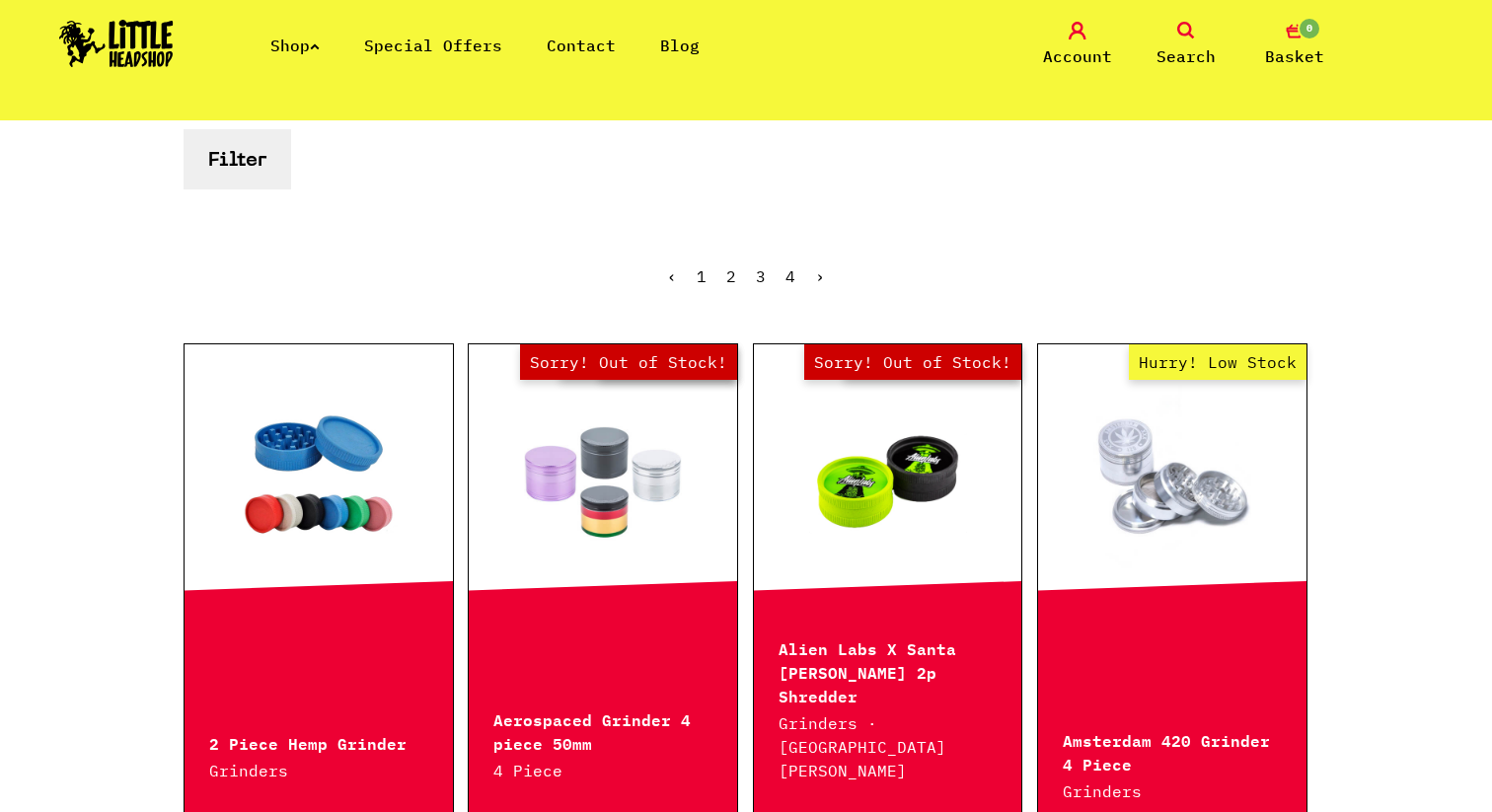
scroll to position [424, 0]
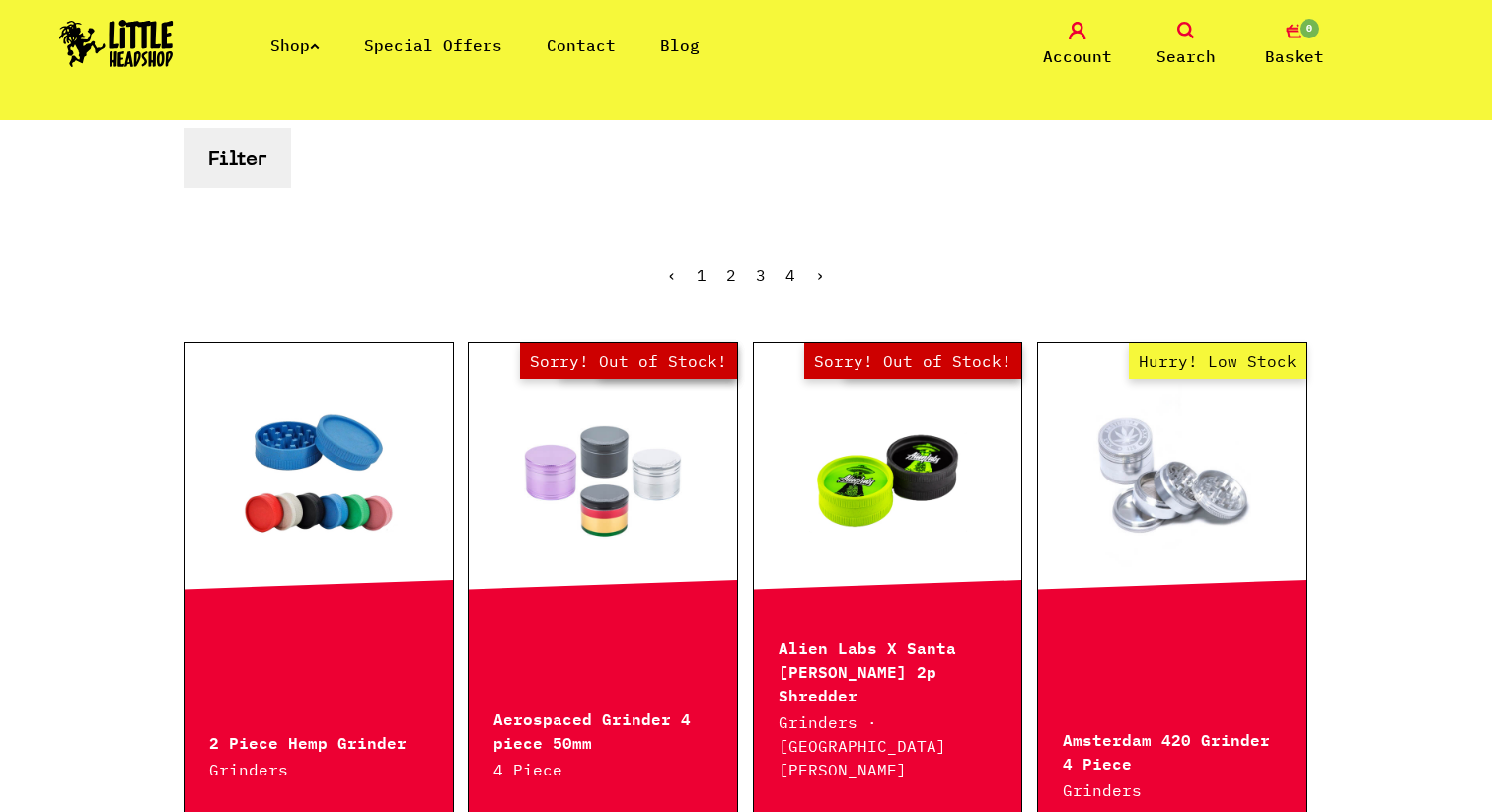
click at [308, 50] on link "Shop" at bounding box center [294, 46] width 49 height 20
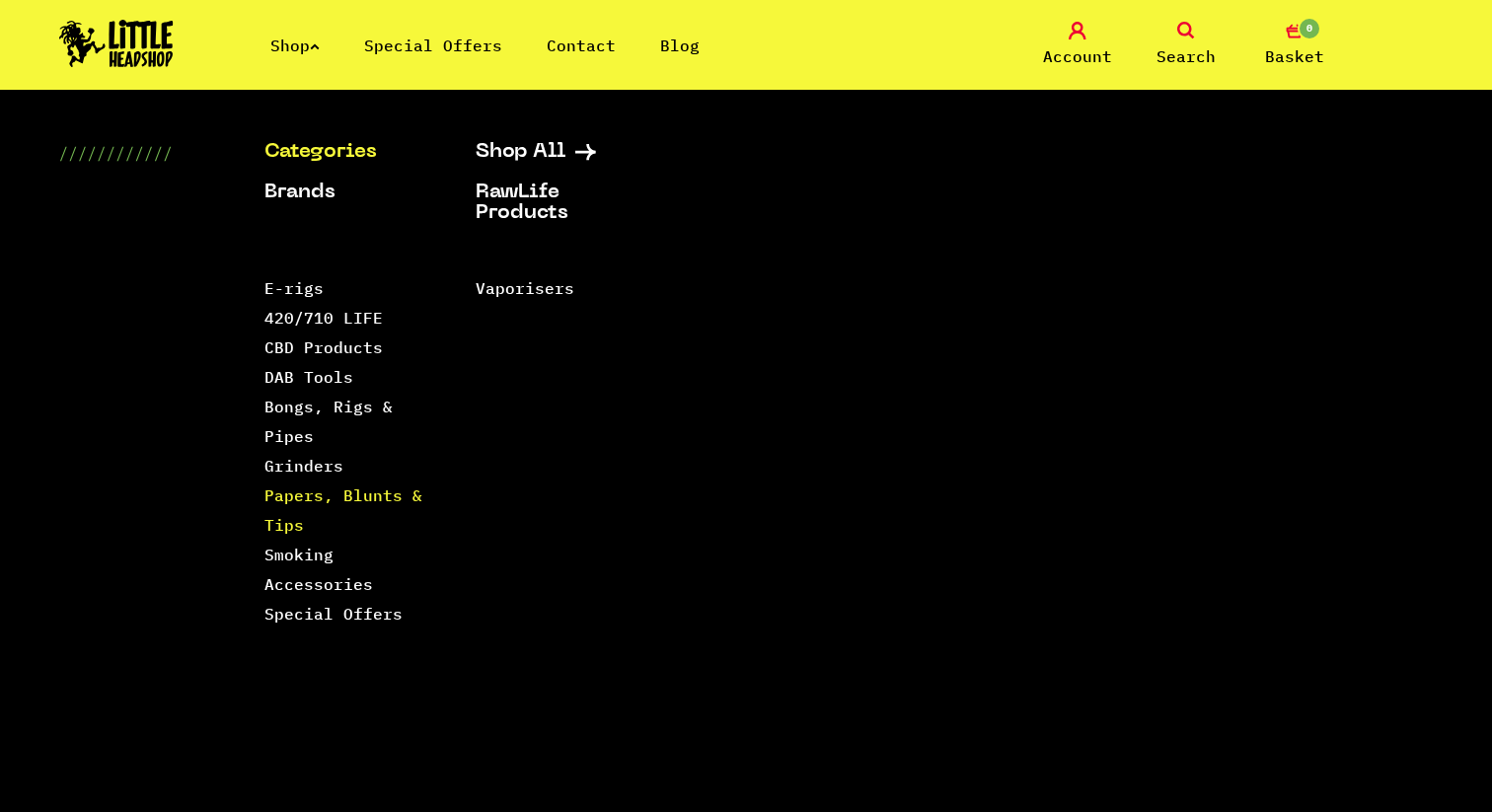
click at [279, 528] on link "Papers, Blunts & Tips" at bounding box center [343, 509] width 158 height 49
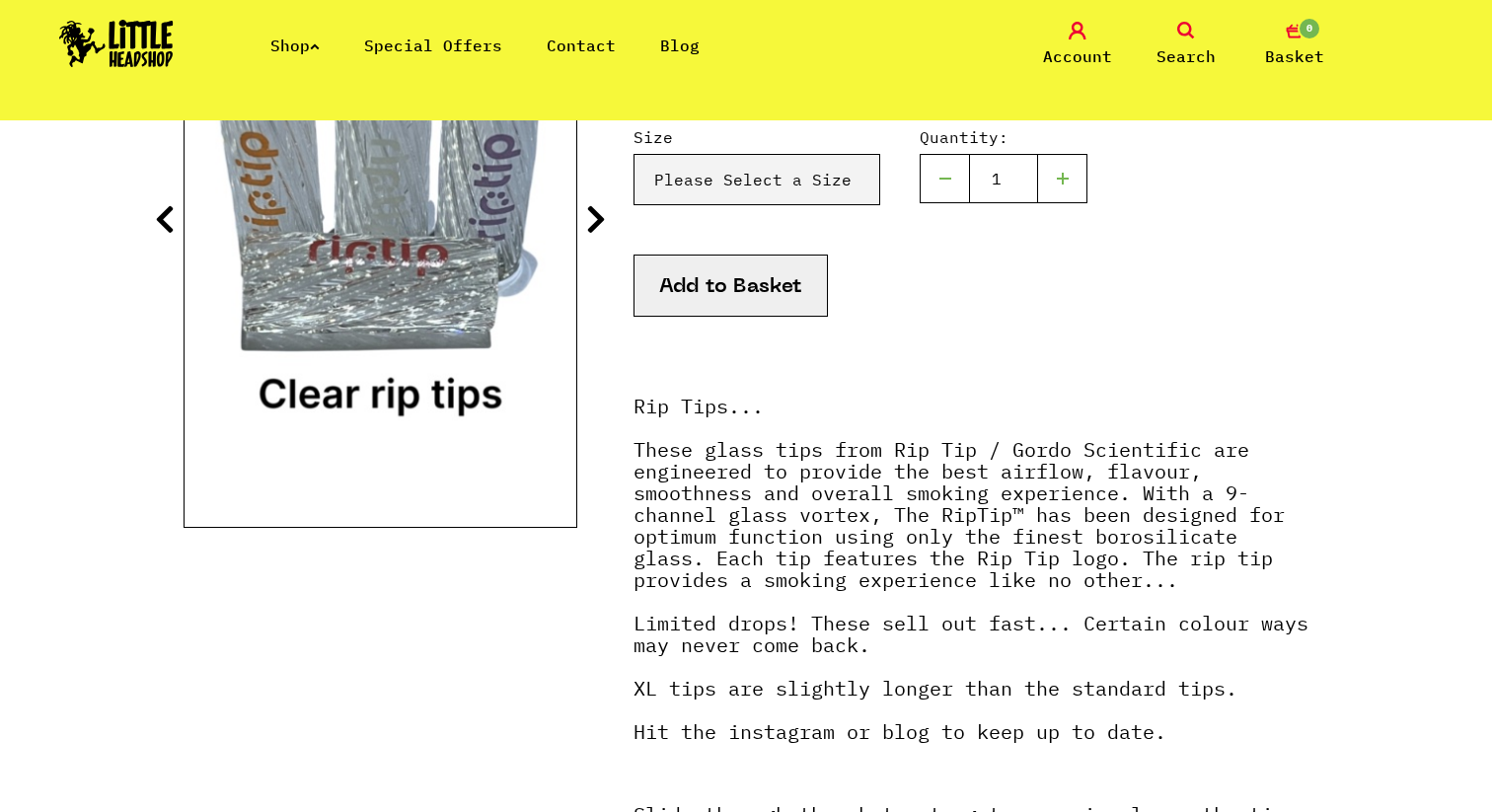
scroll to position [331, 0]
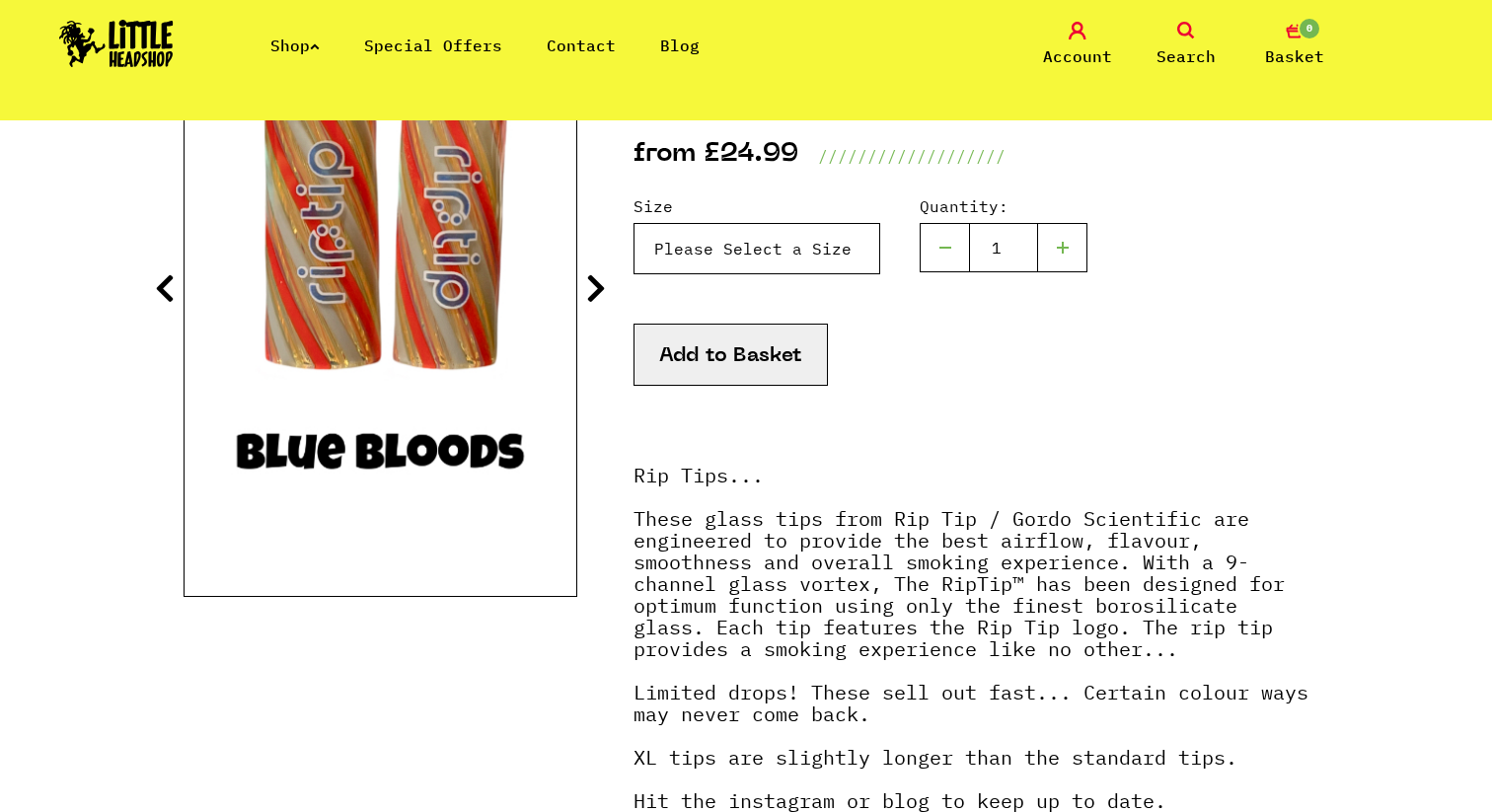
click at [789, 258] on select "Please Select a Size Rip Tips - Size 7 - Clear - £24.99 (Out of Stock) Rip Tips…" at bounding box center [756, 248] width 247 height 51
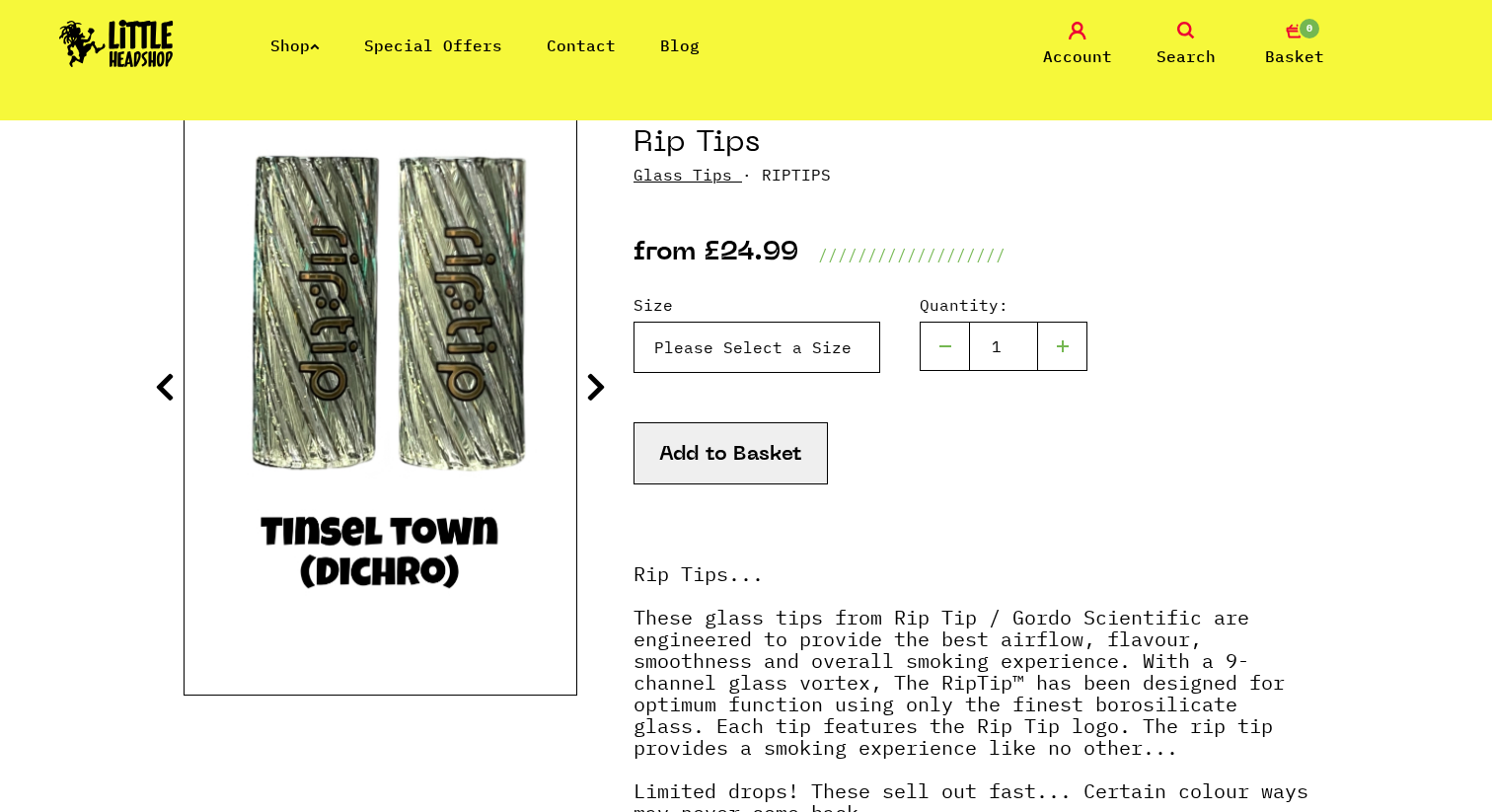
scroll to position [224, 0]
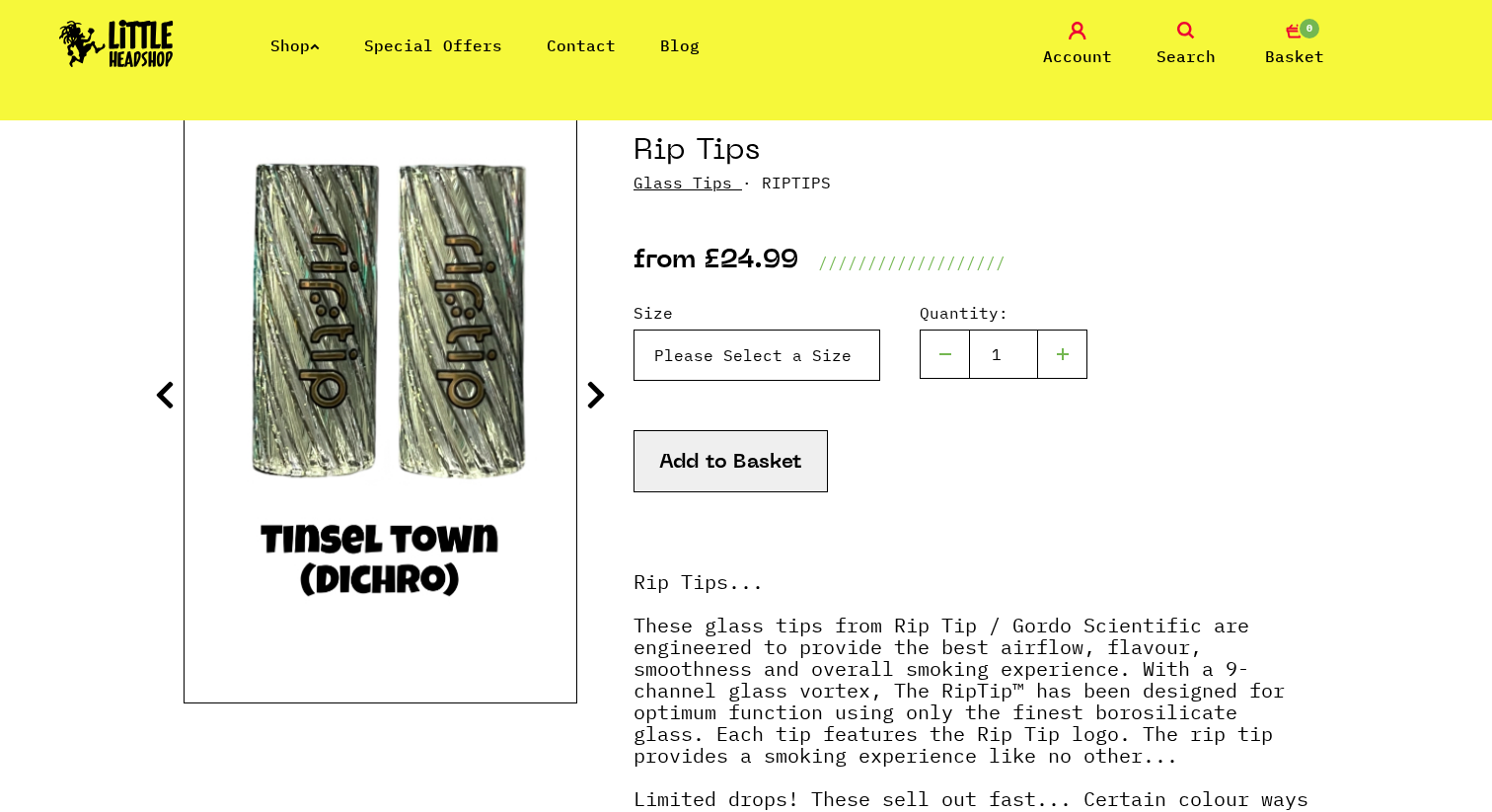
click at [815, 360] on select "Please Select a Size Rip Tips - Size 7 - Clear - £24.99 (Out of Stock) Rip Tips…" at bounding box center [756, 355] width 247 height 51
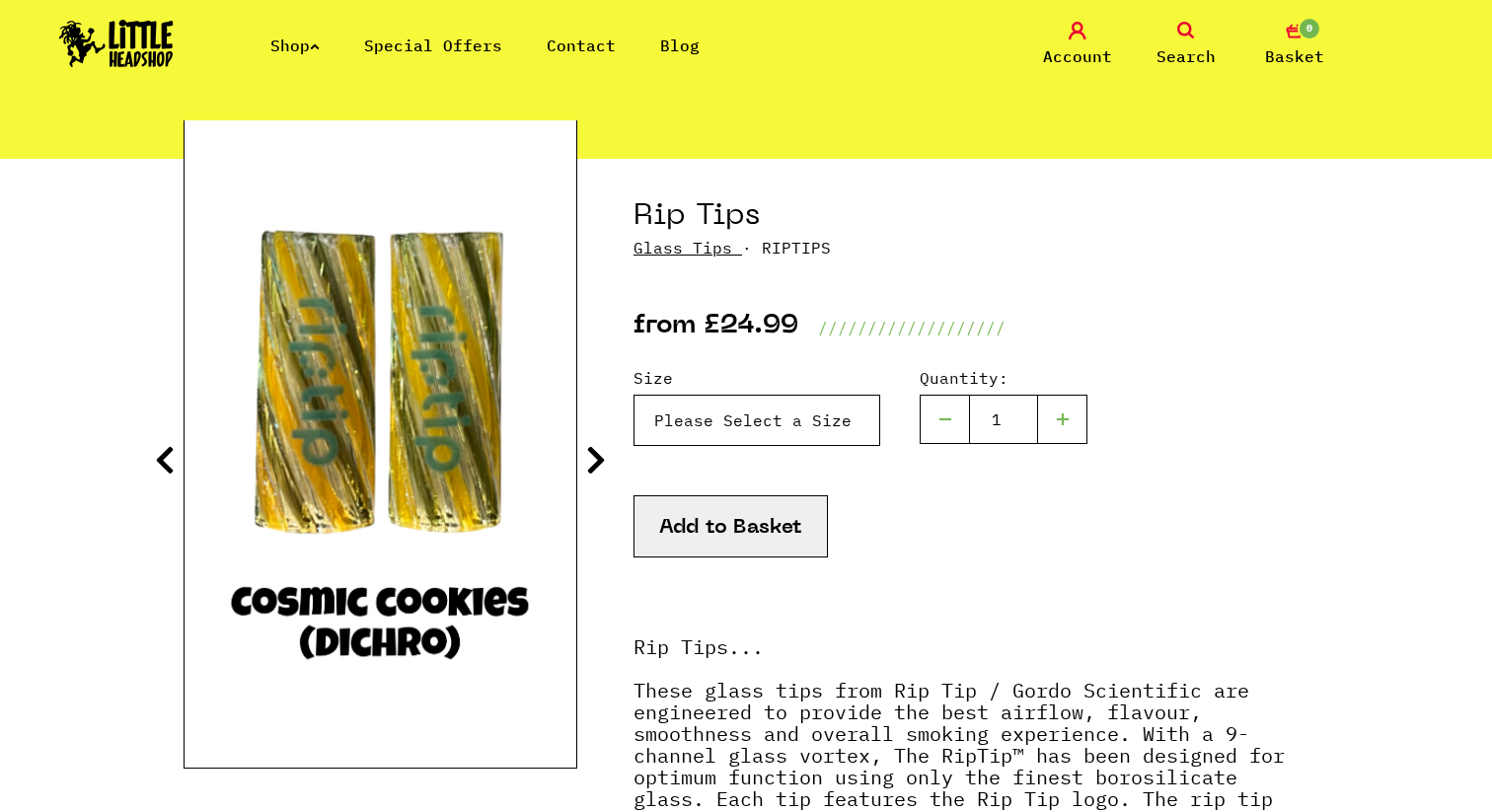
scroll to position [141, 0]
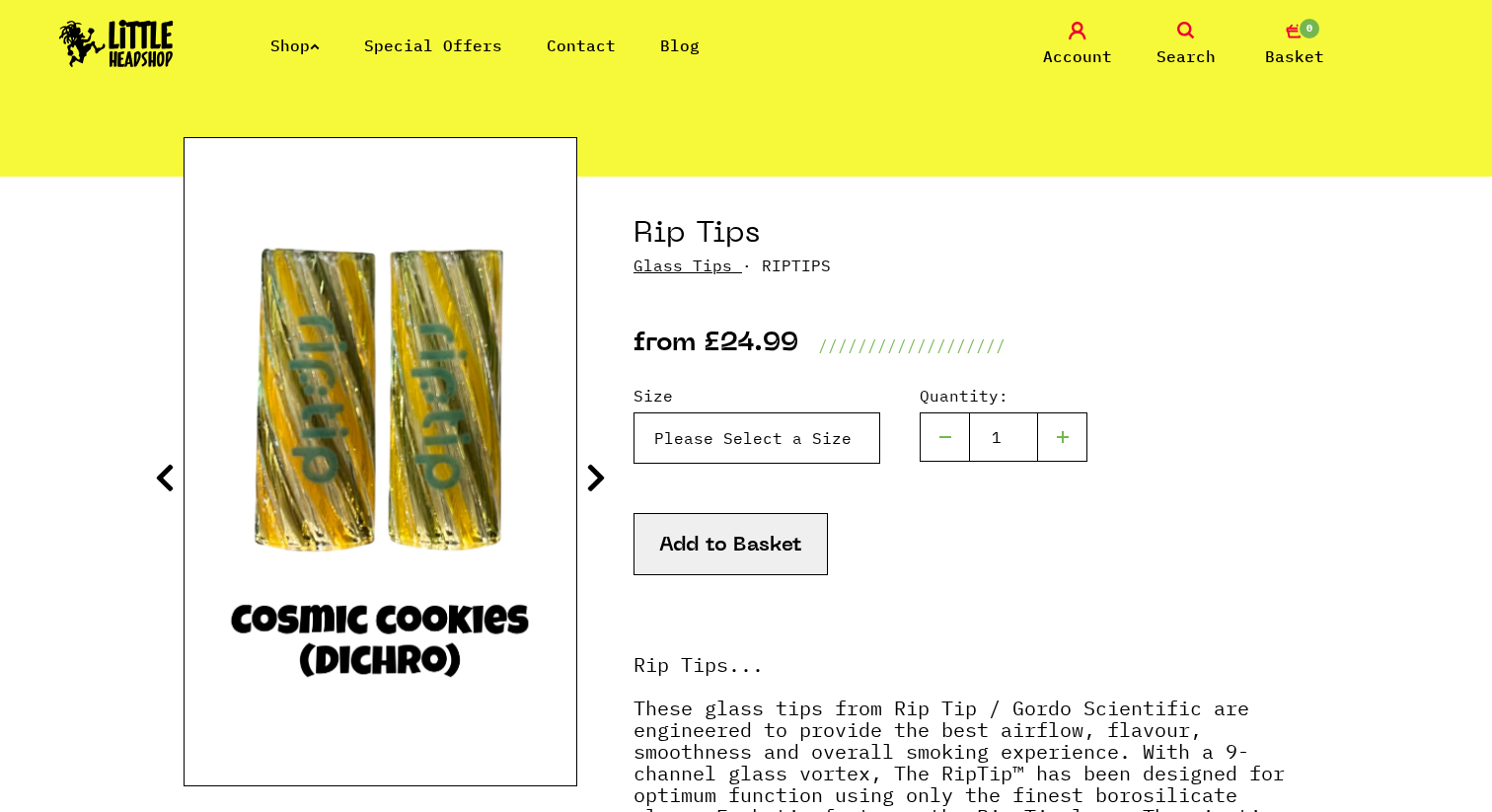
click at [825, 442] on select "Please Select a Size Rip Tips - Size 7 - Clear - £24.99 (Out of Stock) Rip Tips…" at bounding box center [756, 437] width 247 height 51
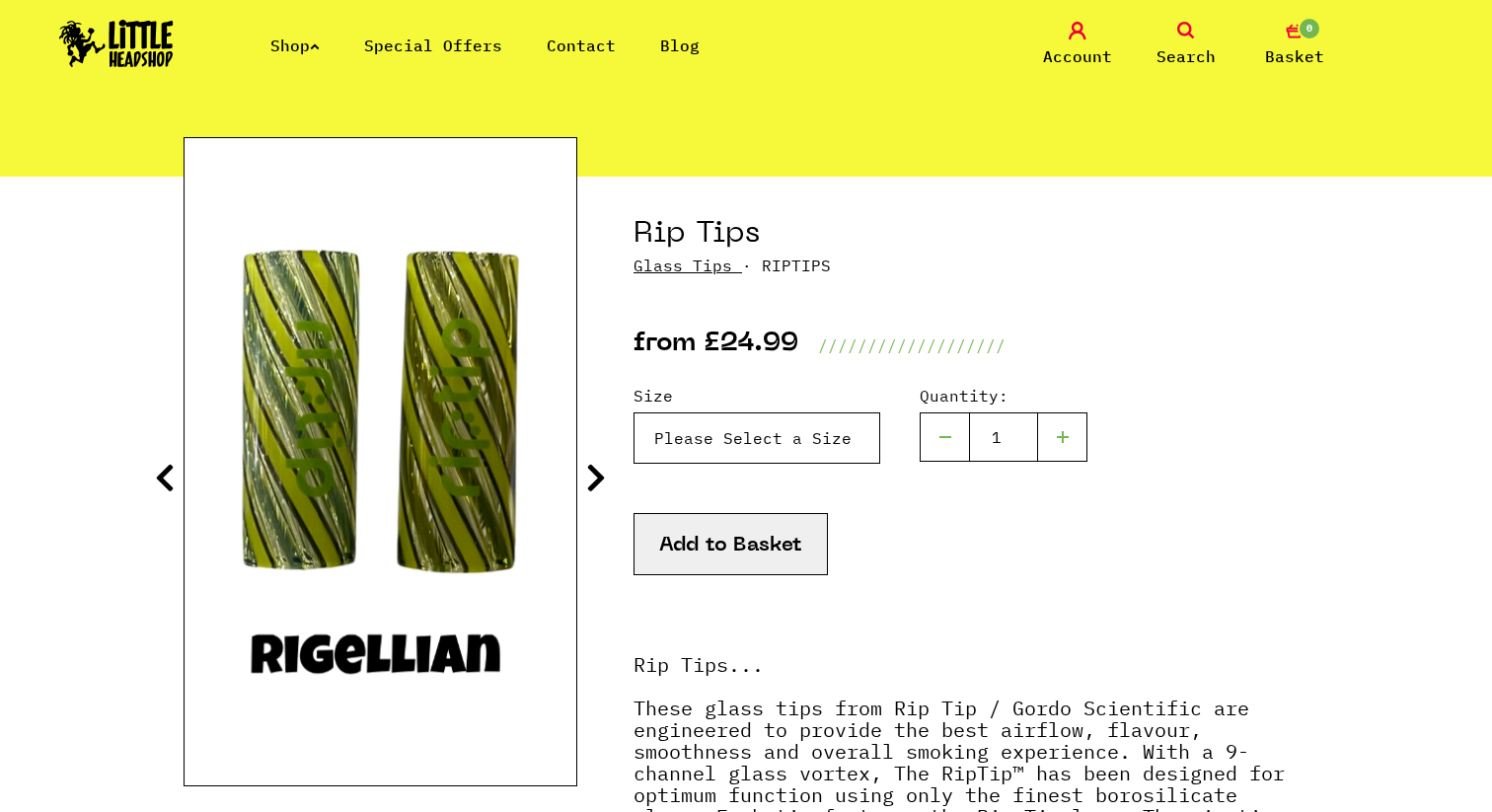
click at [804, 427] on select "Please Select a Size Rip Tips - Size 7 - Clear - £24.99 (Out of Stock) Rip Tips…" at bounding box center [756, 437] width 247 height 51
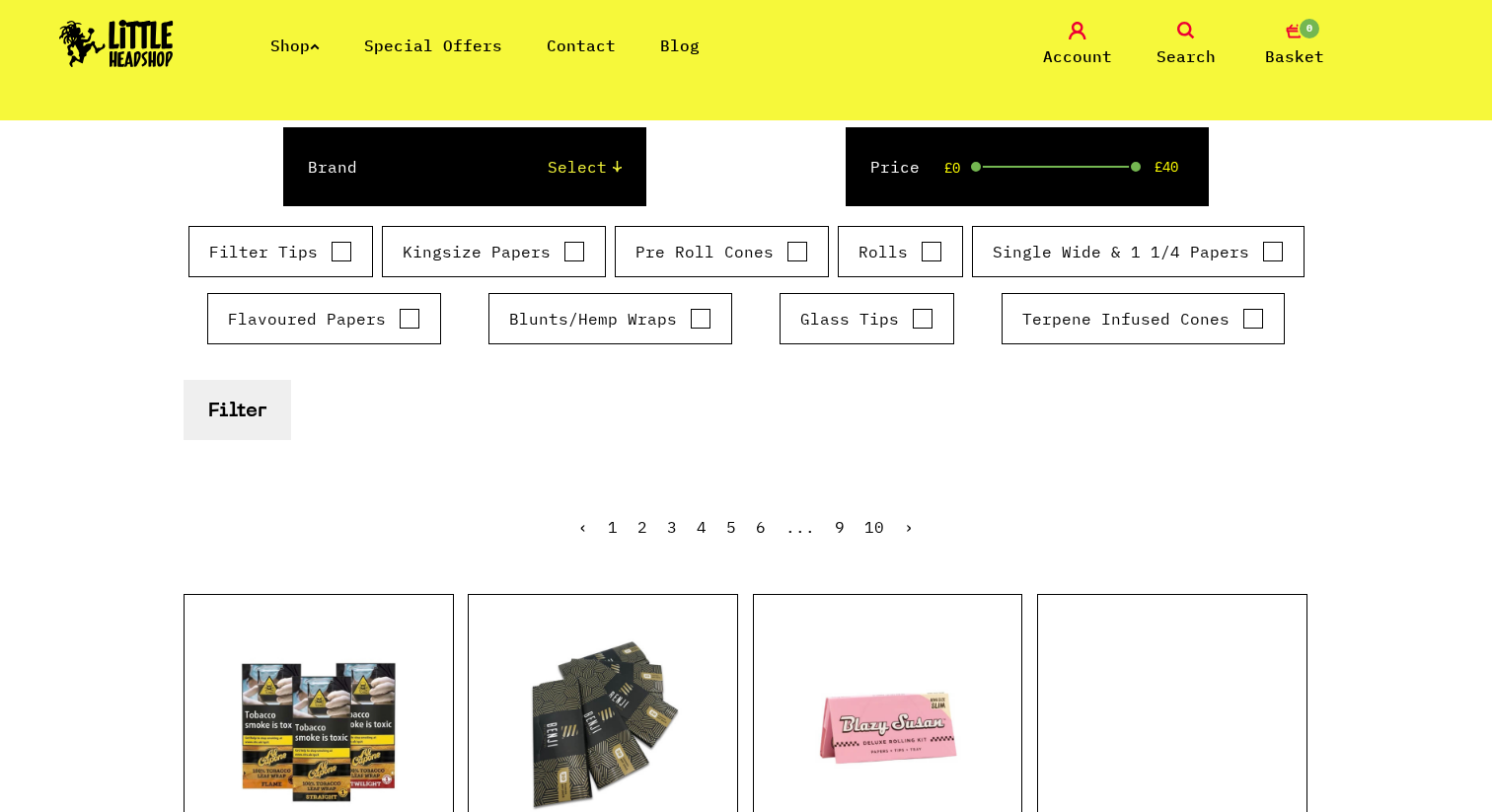
scroll to position [296, 0]
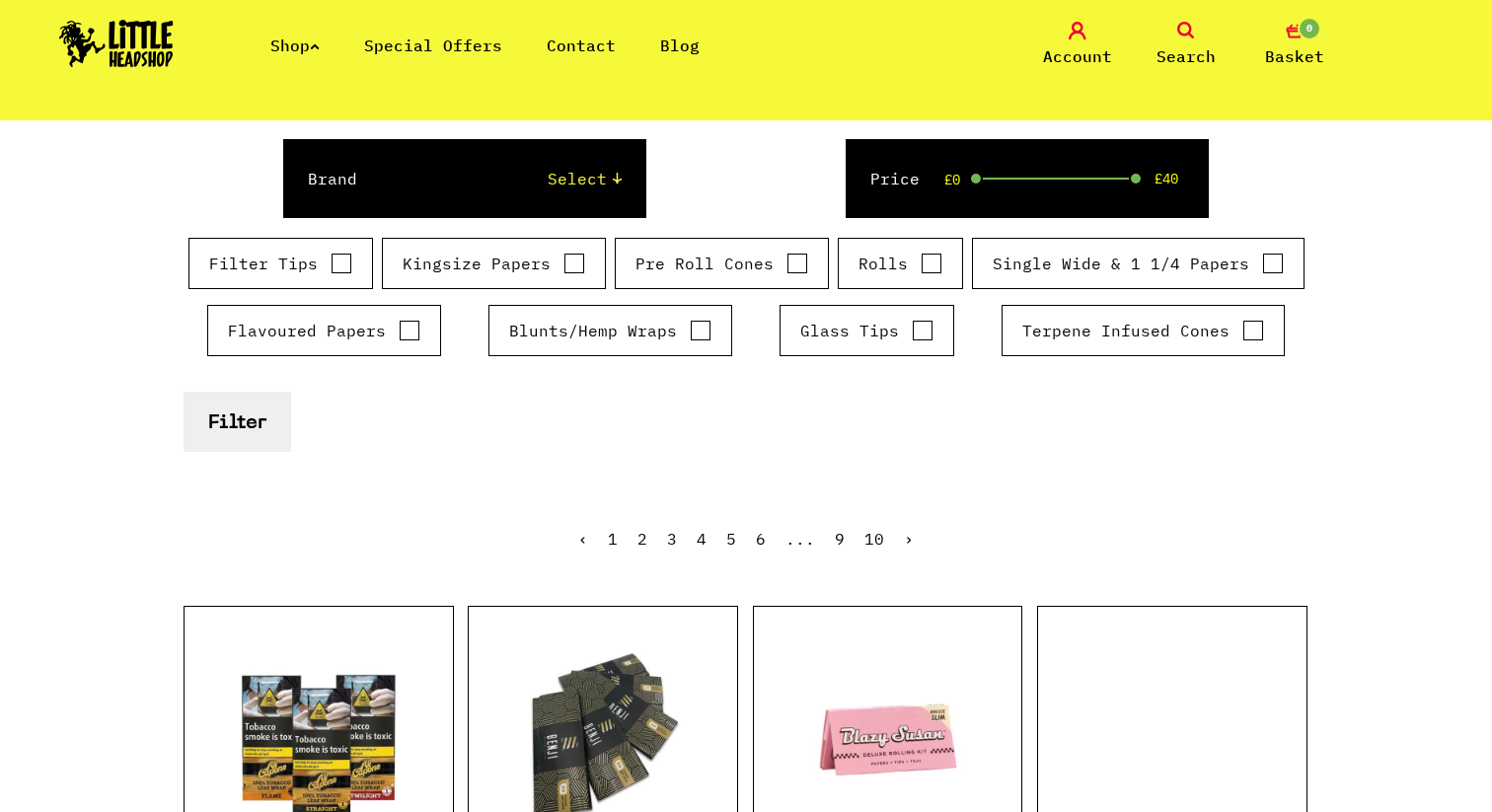
click at [906, 333] on label "Glass Tips" at bounding box center [866, 331] width 133 height 24
click at [912, 333] on input "Glass Tips" at bounding box center [923, 331] width 22 height 20
checkbox input "true"
click at [254, 420] on button "Filter" at bounding box center [238, 422] width 108 height 60
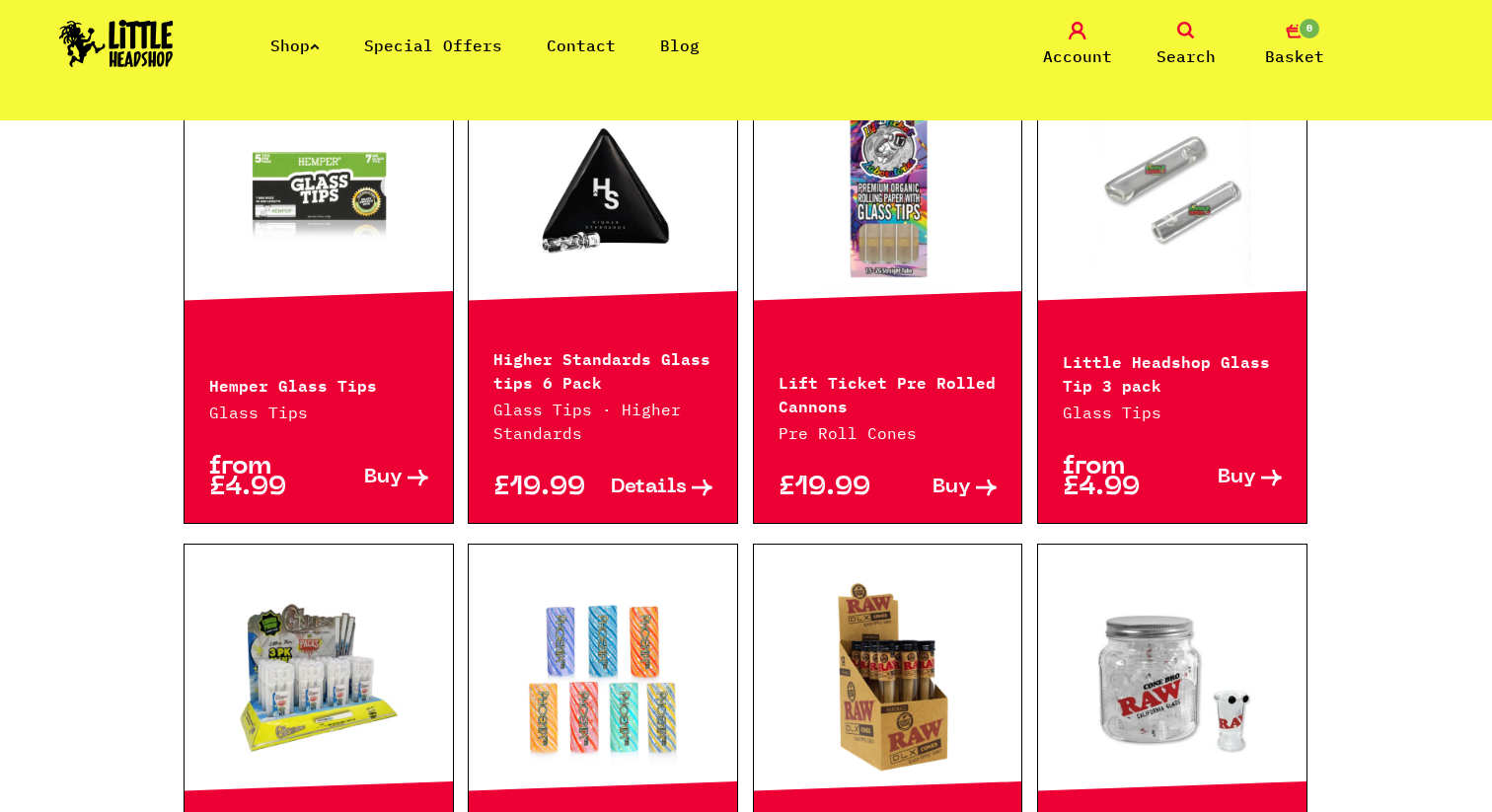
scroll to position [1146, 0]
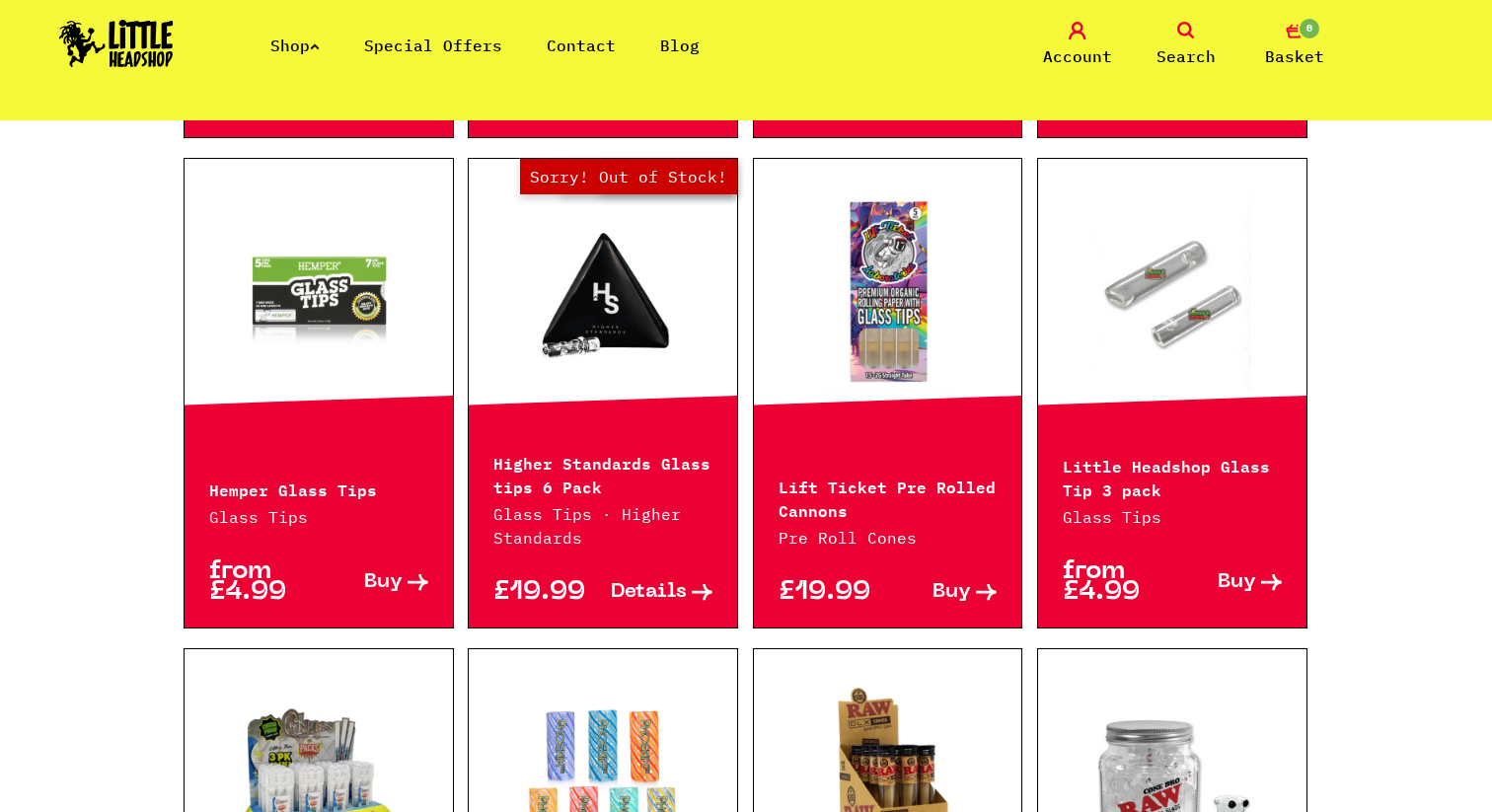
click at [609, 326] on link "Out of Stock Hurry! Low Stock Sorry! Out of Stock!" at bounding box center [603, 291] width 268 height 197
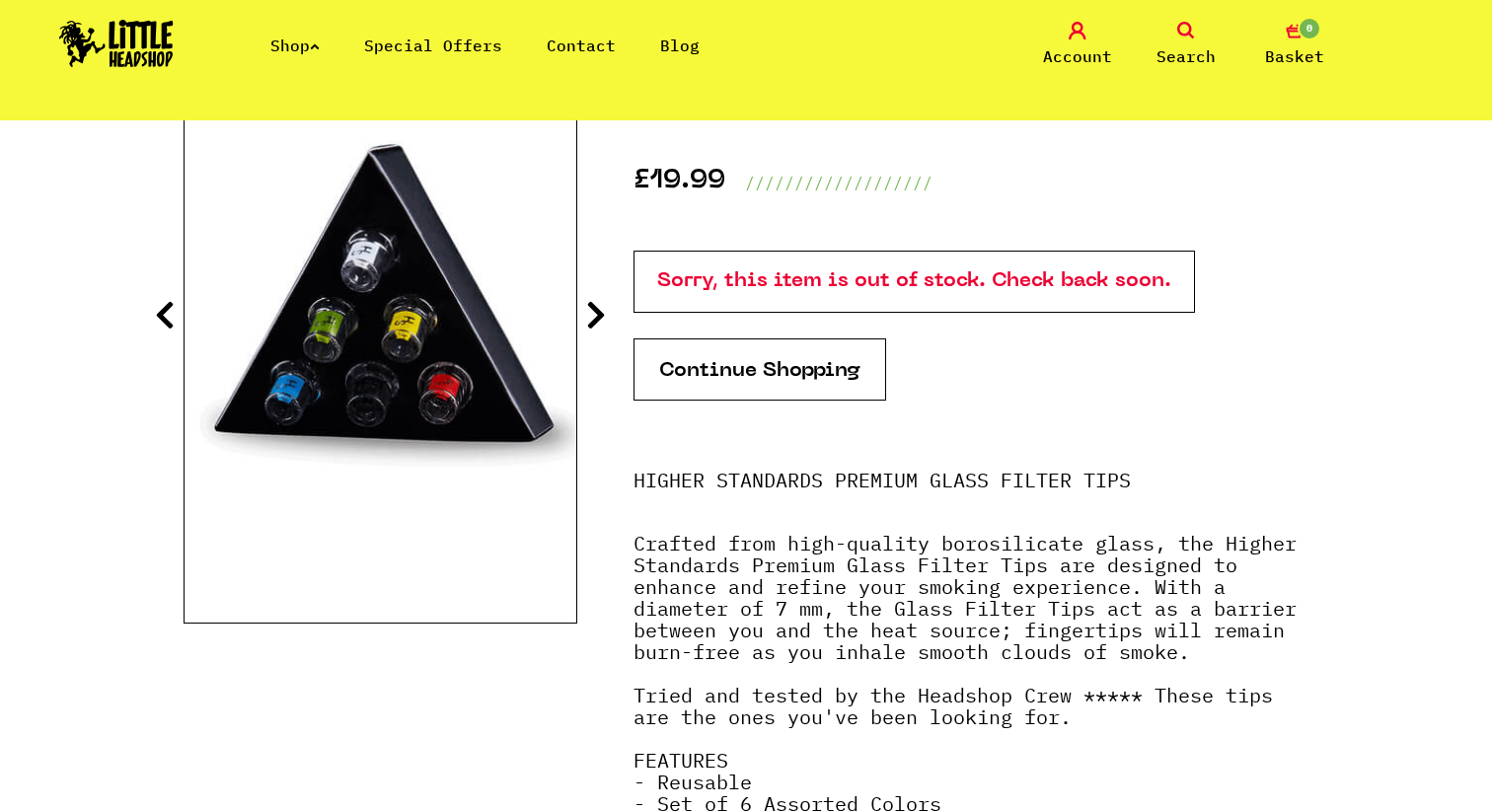
scroll to position [299, 0]
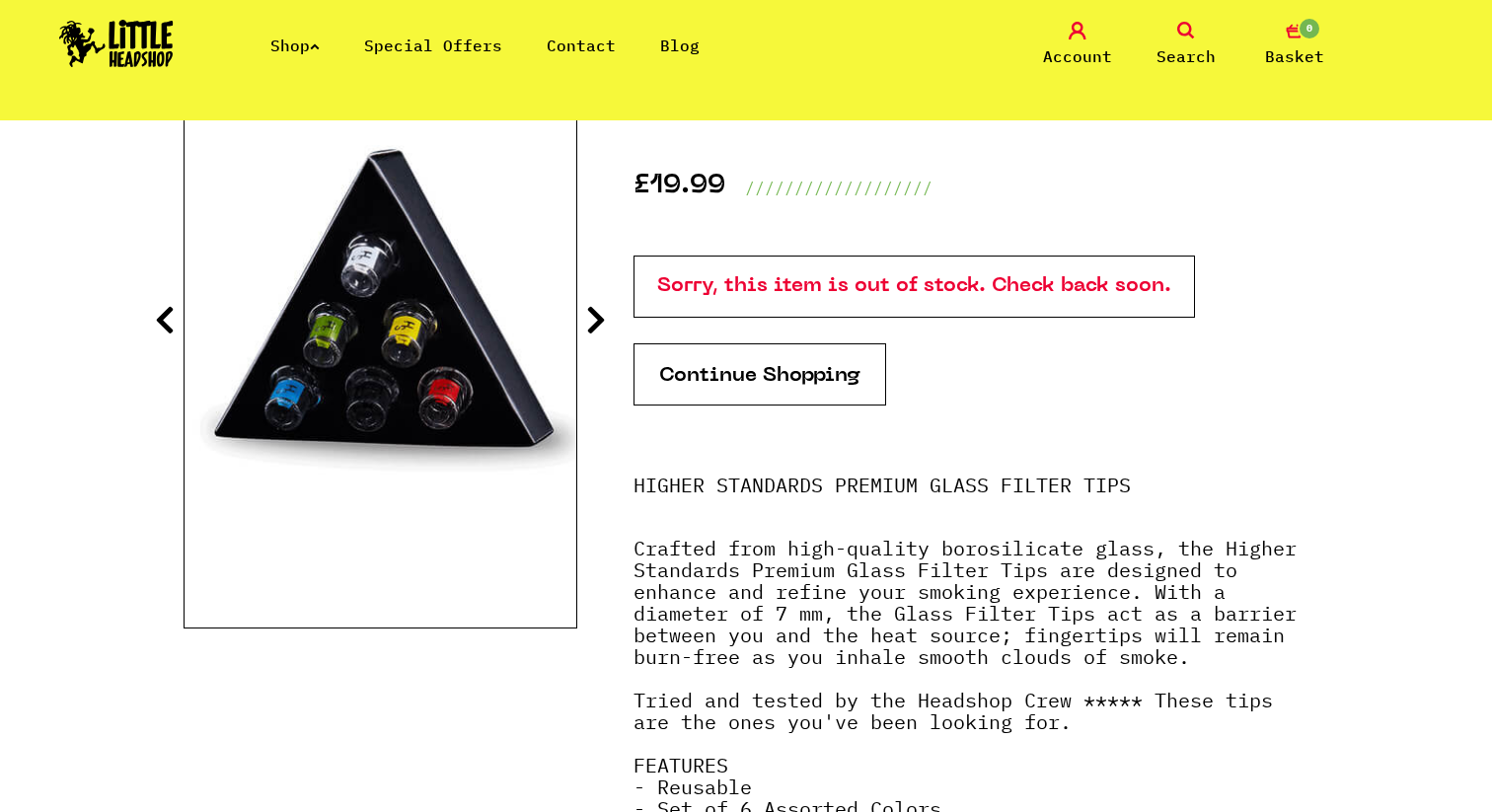
click at [591, 333] on icon at bounding box center [596, 320] width 20 height 32
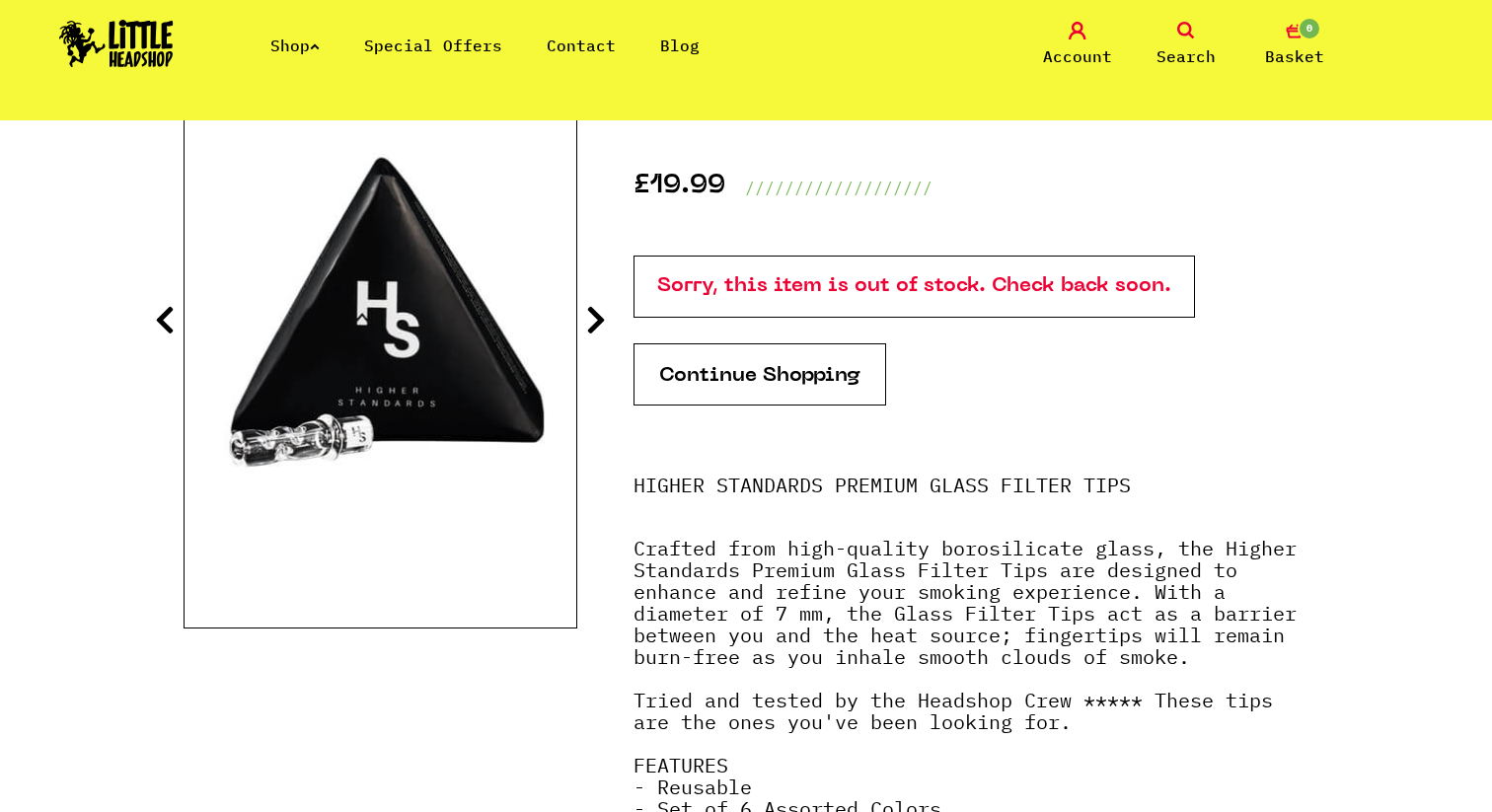
click at [591, 333] on icon at bounding box center [596, 320] width 20 height 32
